Goal: Check status: Check status

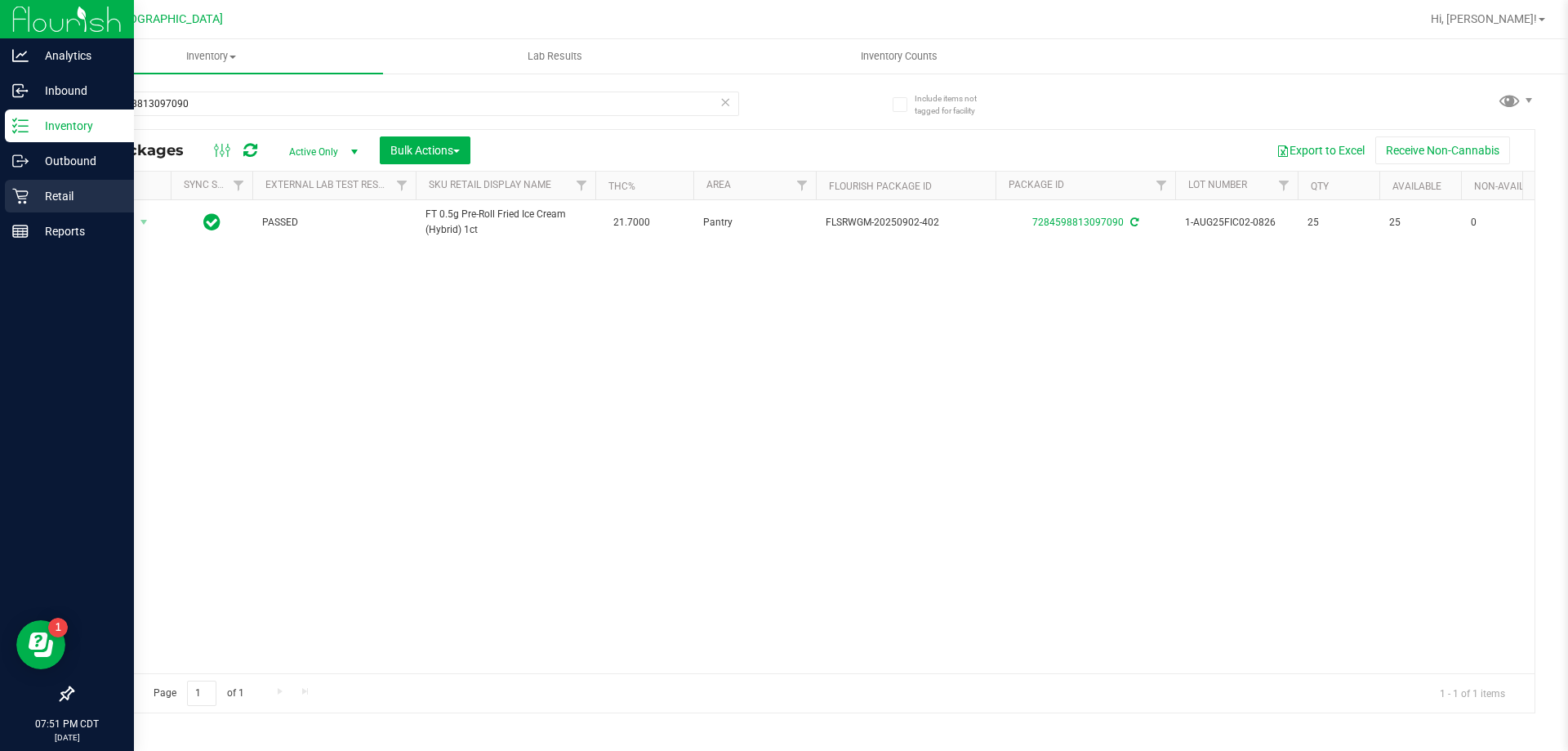
click at [30, 205] on p "Retail" at bounding box center [78, 196] width 98 height 20
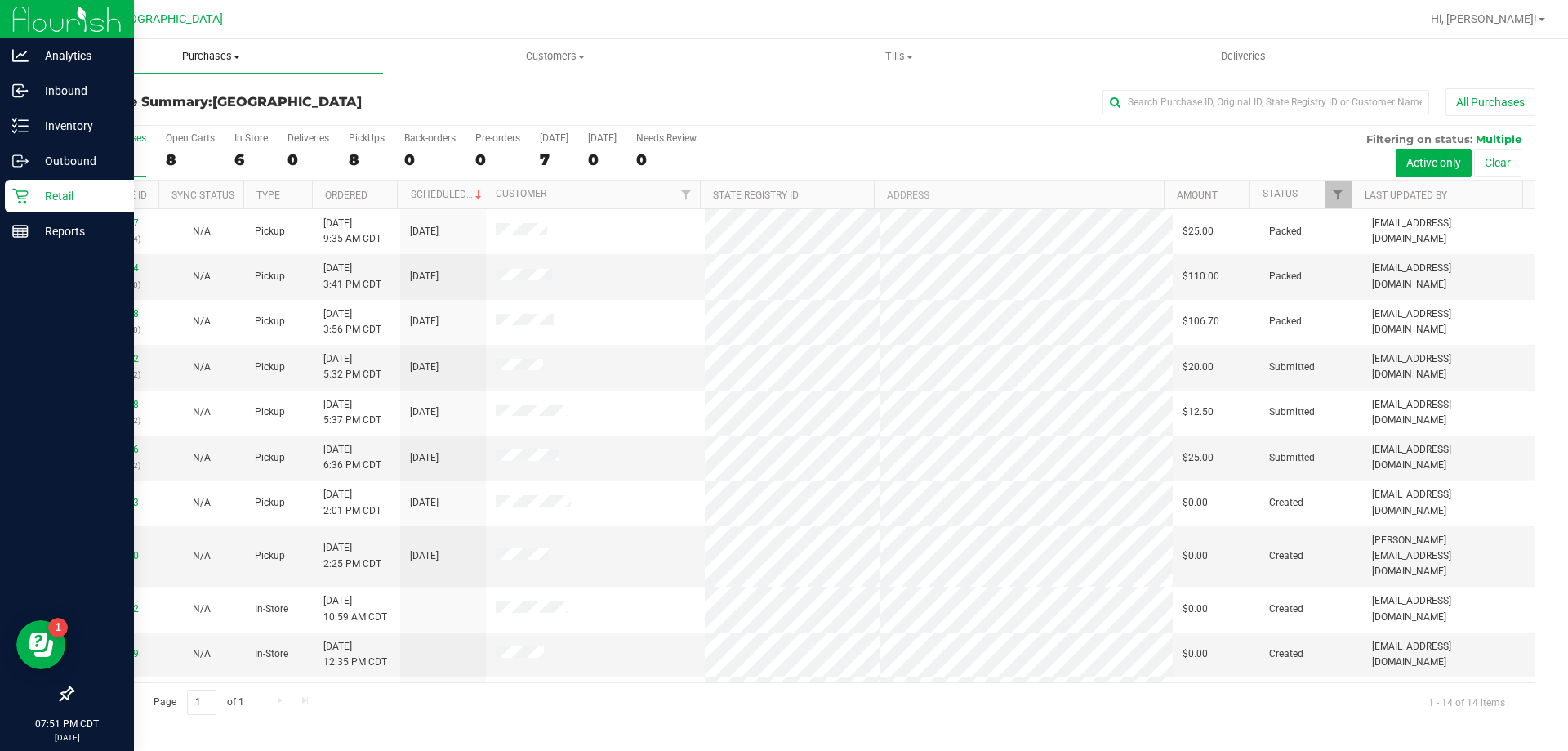
click at [196, 57] on span "Purchases" at bounding box center [211, 57] width 343 height 15
click at [151, 125] on li "Fulfillment" at bounding box center [211, 119] width 343 height 20
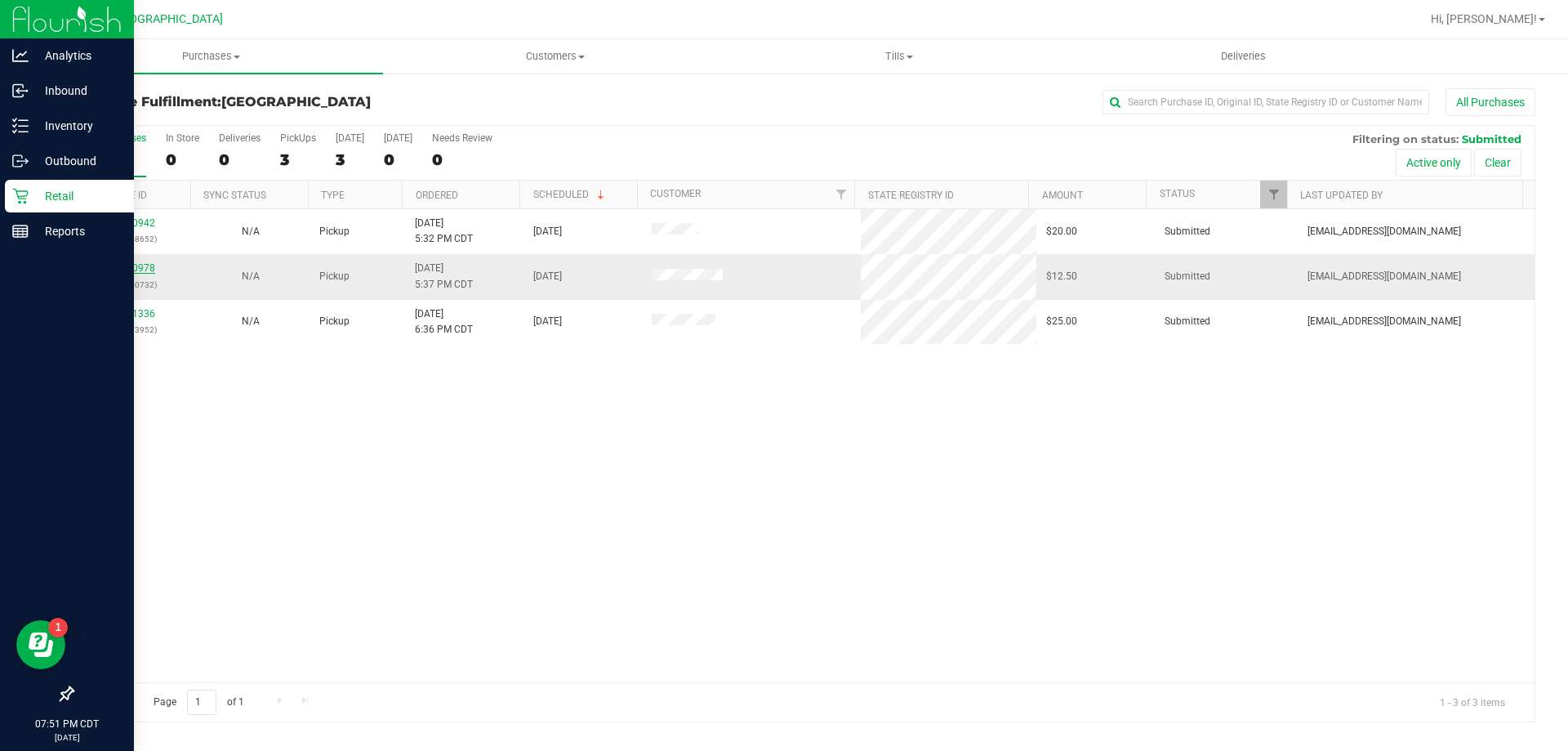
click at [137, 271] on link "12000978" at bounding box center [133, 268] width 46 height 11
